Goal: Task Accomplishment & Management: Use online tool/utility

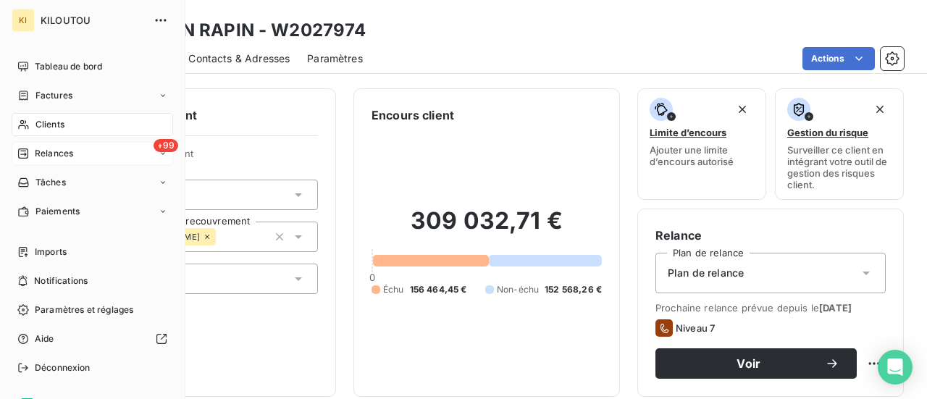
click at [57, 150] on span "Relances" at bounding box center [54, 153] width 38 height 13
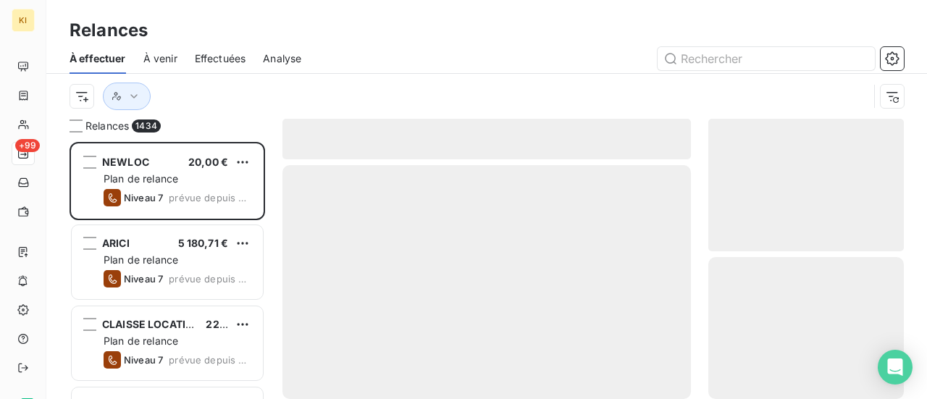
scroll to position [246, 184]
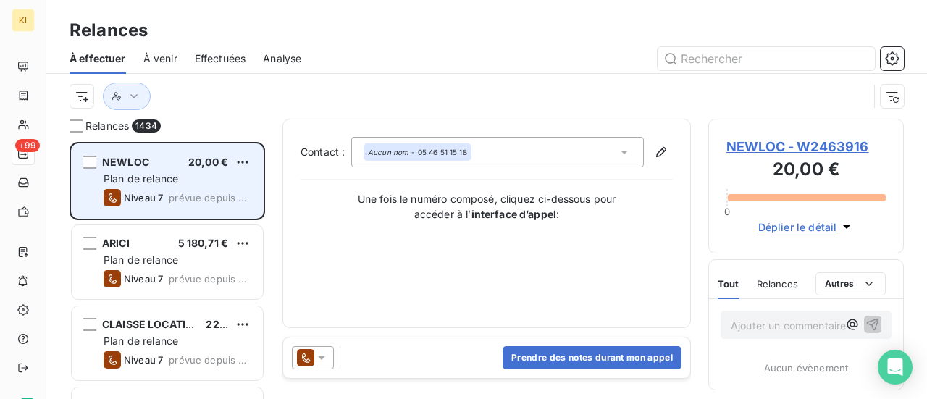
click at [138, 198] on span "Niveau 7" at bounding box center [143, 198] width 39 height 12
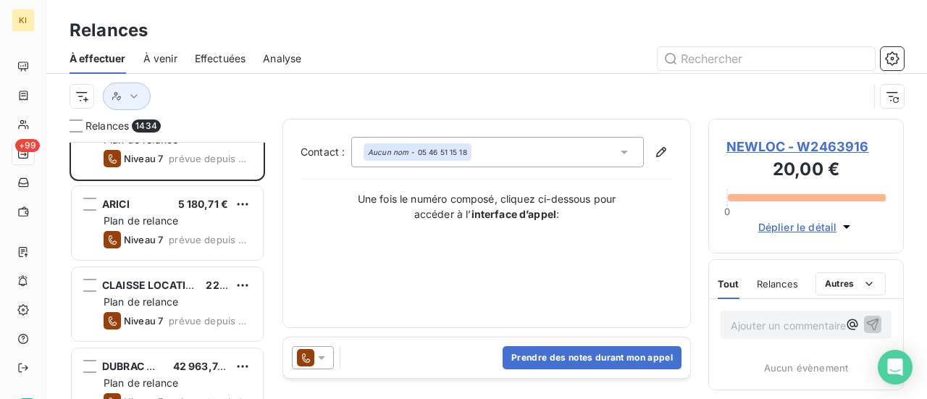
scroll to position [145, 0]
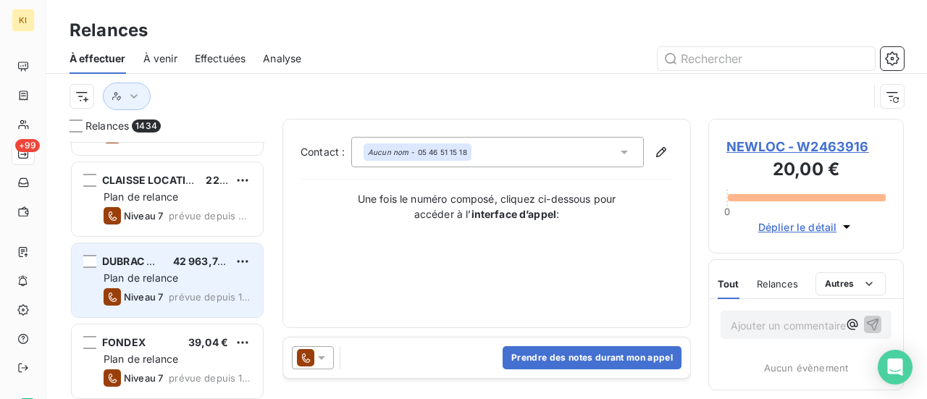
click at [151, 281] on span "Plan de relance" at bounding box center [141, 278] width 75 height 12
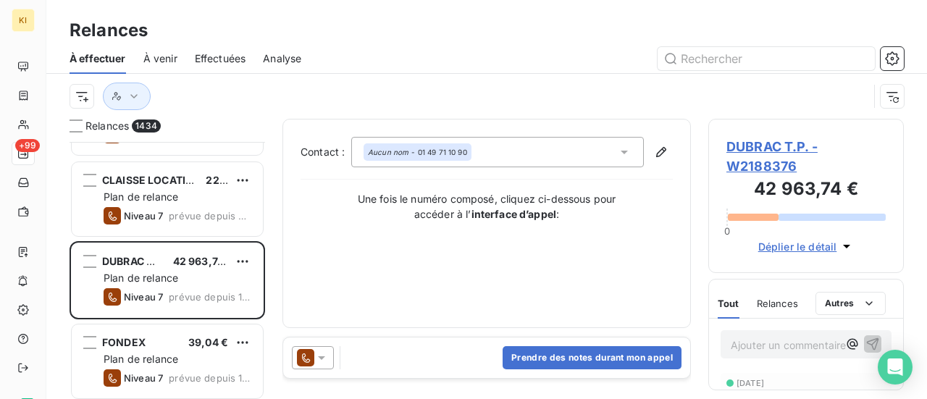
click at [326, 360] on icon at bounding box center [321, 358] width 14 height 14
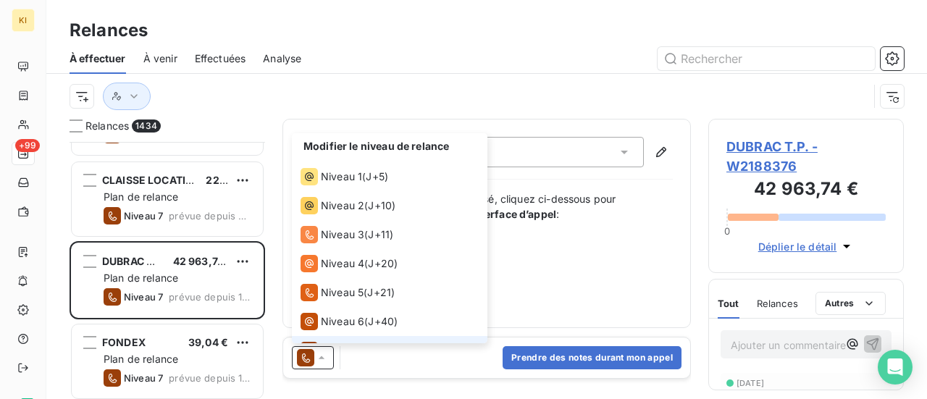
scroll to position [22, 0]
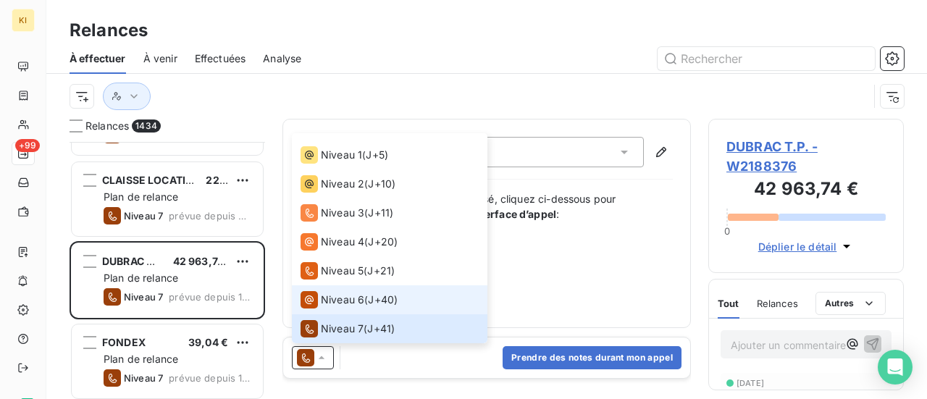
click at [314, 302] on icon at bounding box center [309, 299] width 17 height 17
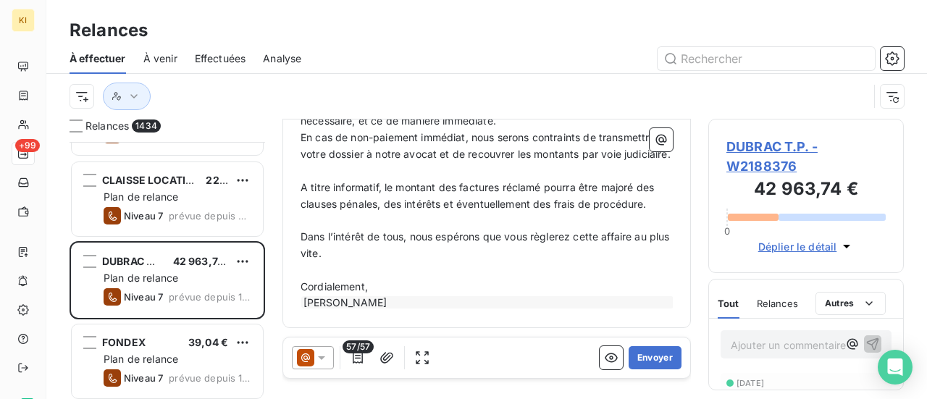
scroll to position [1958, 0]
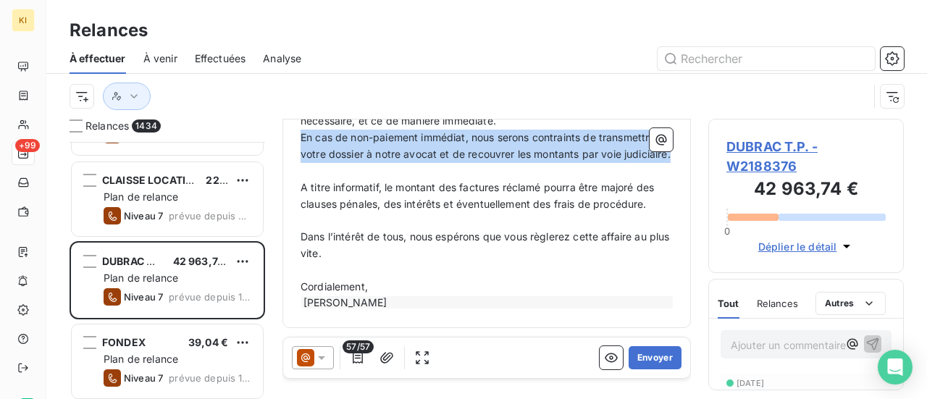
drag, startPoint x: 367, startPoint y: 218, endPoint x: 297, endPoint y: 190, distance: 75.1
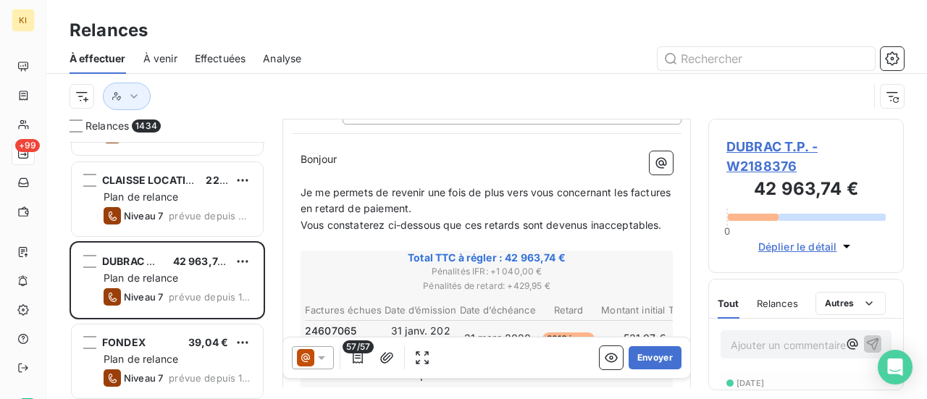
scroll to position [136, 0]
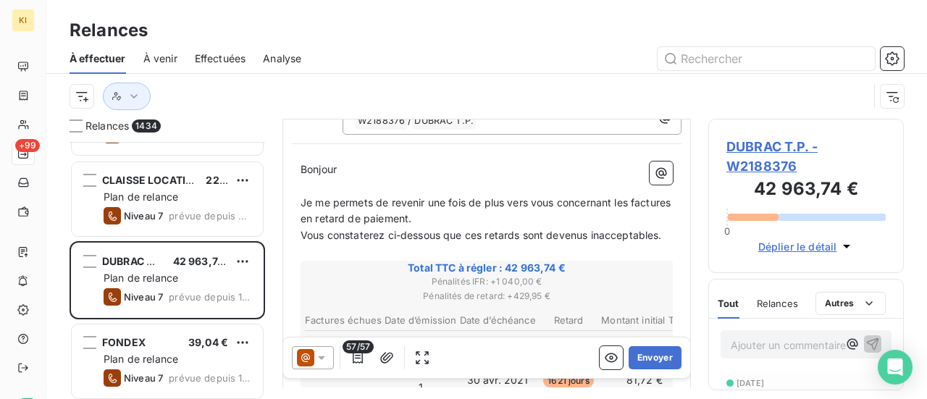
click at [325, 357] on icon at bounding box center [321, 358] width 14 height 14
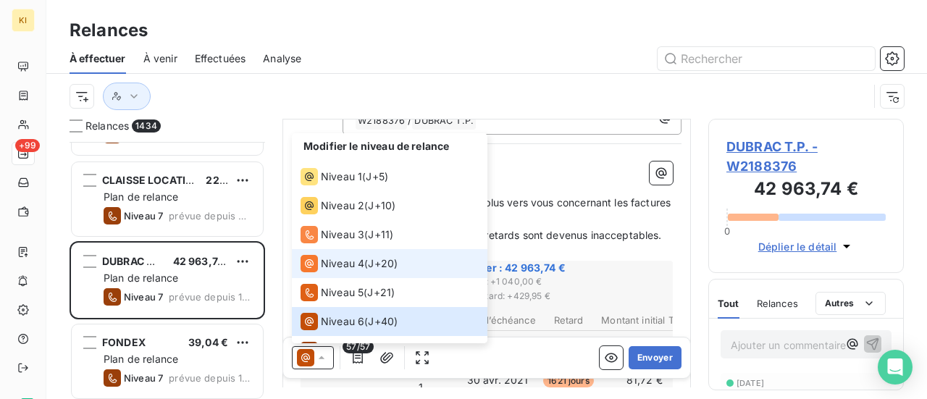
click at [345, 264] on span "Niveau 4" at bounding box center [342, 264] width 43 height 14
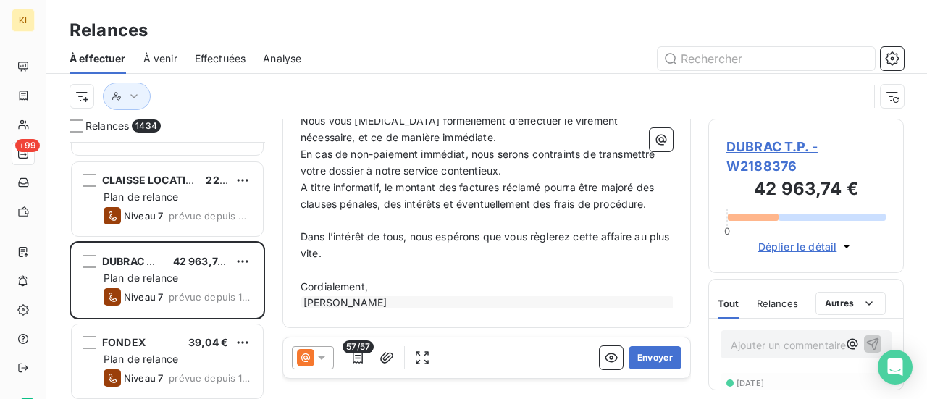
scroll to position [1813, 0]
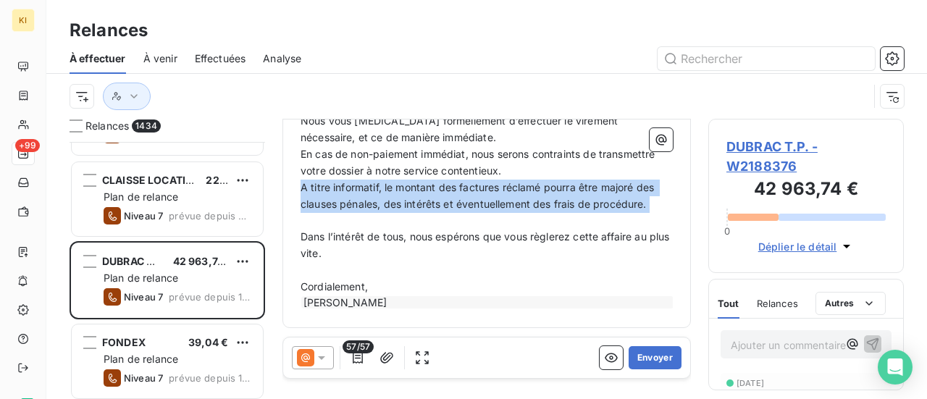
drag, startPoint x: 300, startPoint y: 232, endPoint x: 606, endPoint y: 262, distance: 308.0
